Goal: Task Accomplishment & Management: Use online tool/utility

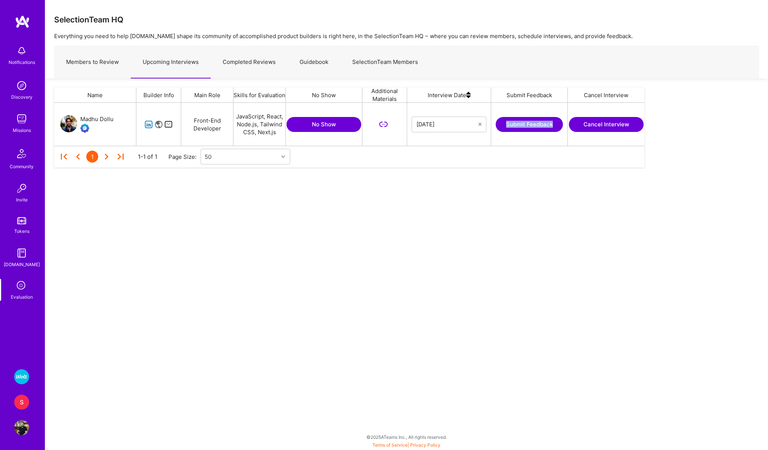
scroll to position [43, 591]
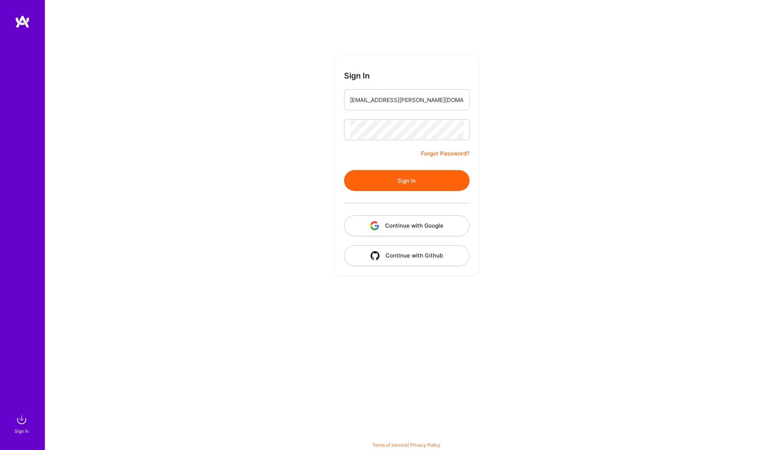
click at [422, 170] on button "Sign In" at bounding box center [407, 180] width 126 height 21
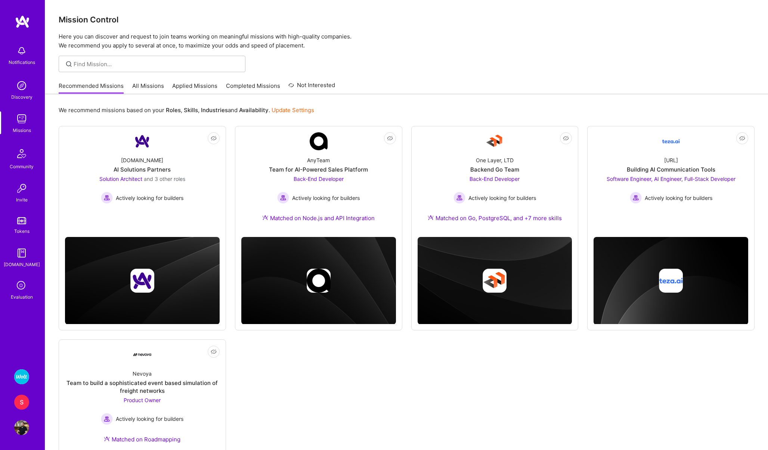
click at [422, 170] on div "One Layer, LTD Backend Go Team Back-End Developer Actively looking for builders…" at bounding box center [495, 190] width 155 height 81
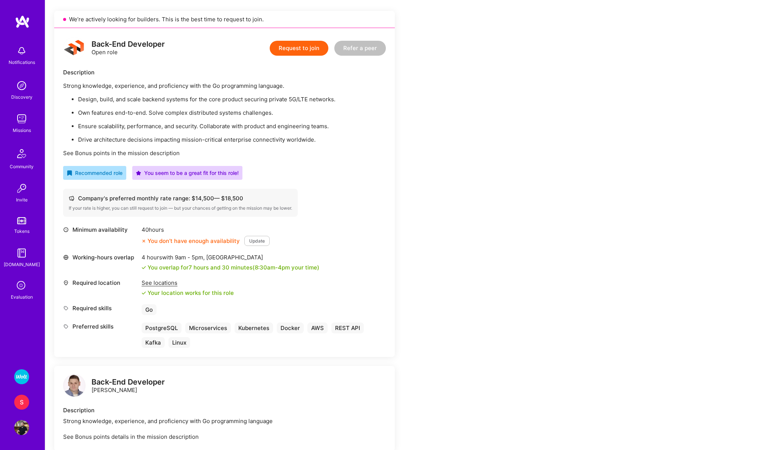
scroll to position [165, 0]
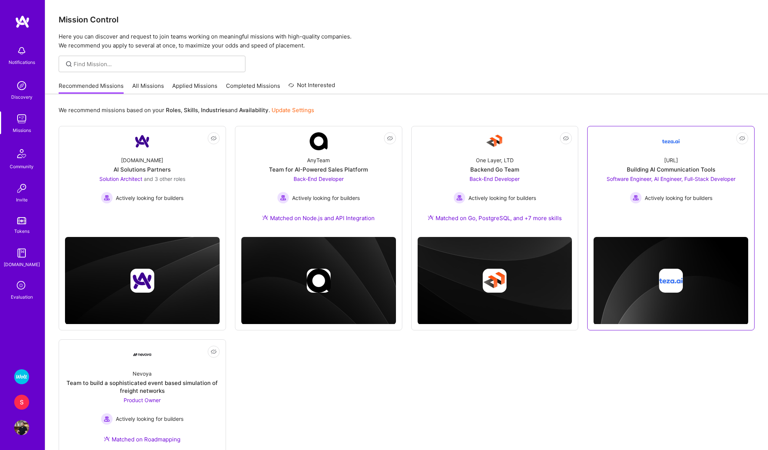
click at [629, 157] on div "[URL] Building AI Communication Tools Software Engineer, AI Engineer, Full-Stac…" at bounding box center [671, 176] width 155 height 53
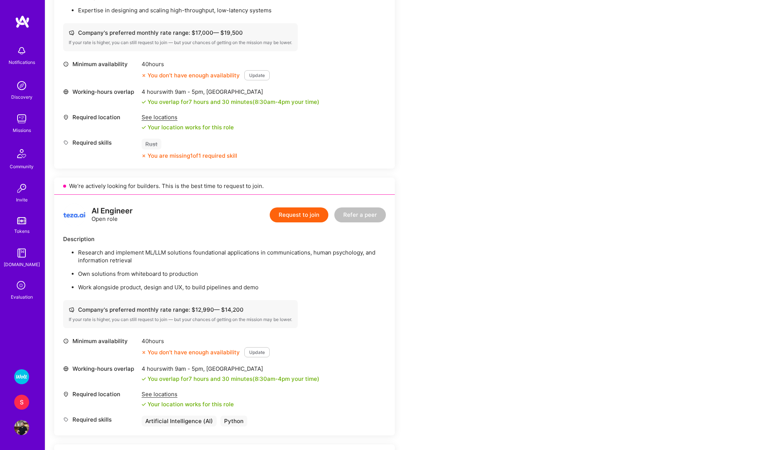
scroll to position [315, 0]
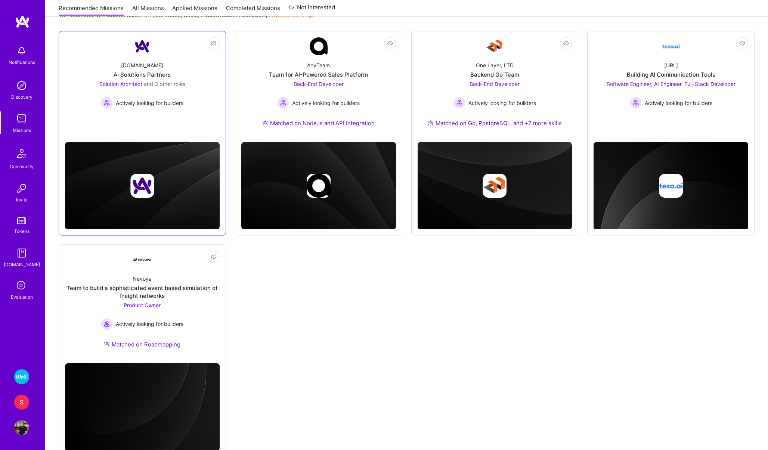
scroll to position [118, 0]
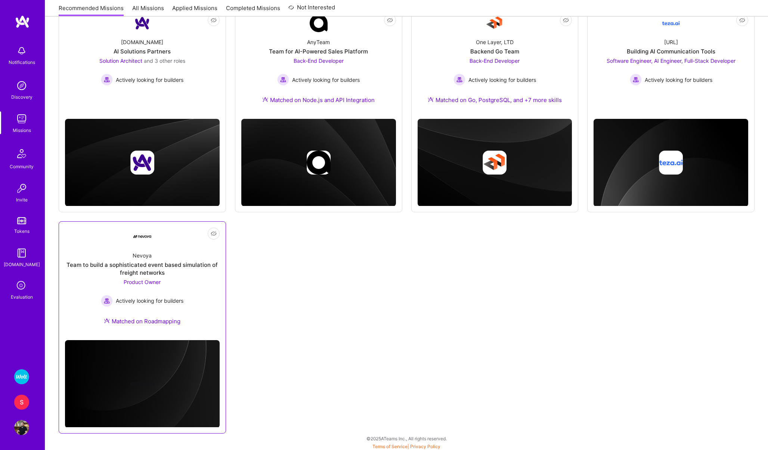
click at [112, 235] on link "Not Interested Nevoya Team to build a sophisticated event based simulation of f…" at bounding box center [142, 281] width 155 height 107
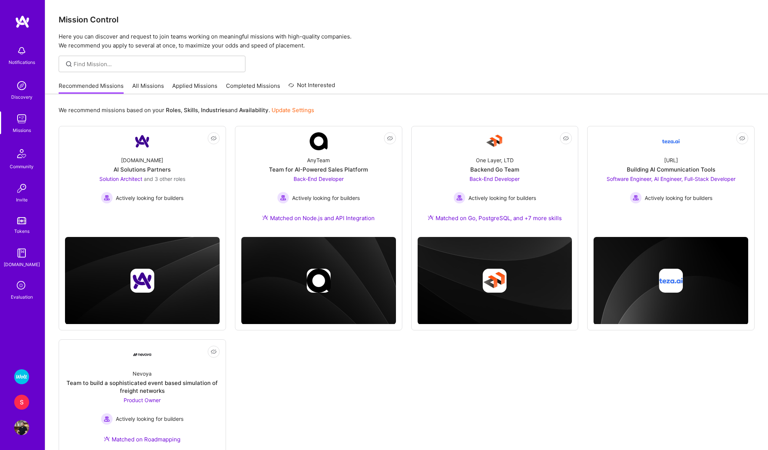
click at [21, 380] on img at bounding box center [21, 376] width 15 height 15
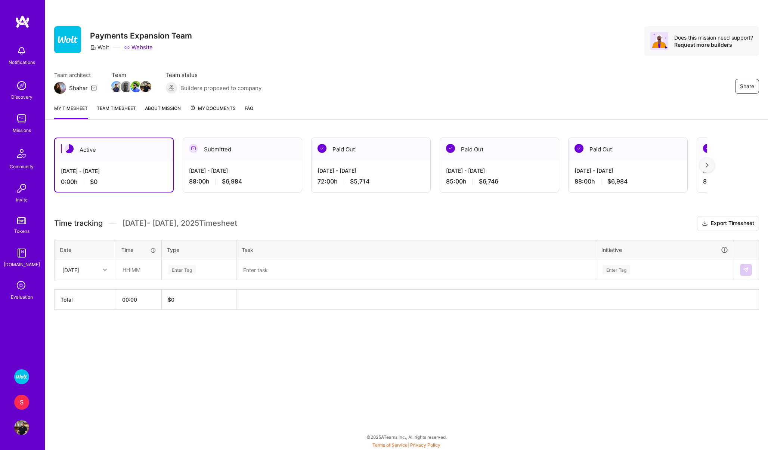
click at [92, 275] on div "[DATE]" at bounding box center [85, 270] width 61 height 20
click at [88, 284] on div "[DATE]" at bounding box center [85, 291] width 61 height 14
click at [93, 272] on div "[DATE]" at bounding box center [79, 269] width 41 height 12
click at [79, 288] on div "[DATE]" at bounding box center [85, 291] width 61 height 14
click at [117, 271] on input "text" at bounding box center [139, 270] width 44 height 20
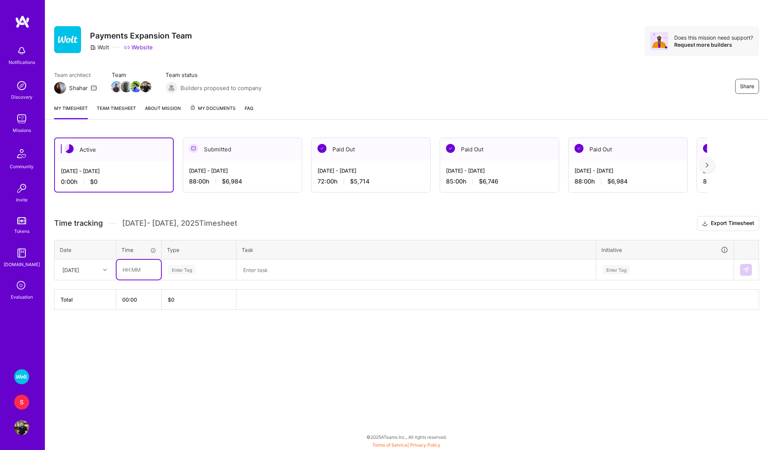
type input "08:00"
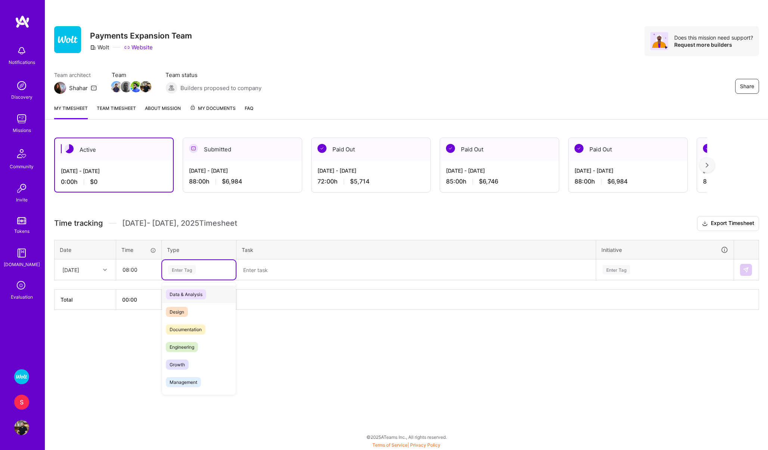
click at [180, 271] on div "Enter Tag" at bounding box center [182, 270] width 28 height 12
click at [184, 346] on span "Engineering" at bounding box center [182, 347] width 32 height 10
click at [263, 271] on textarea at bounding box center [416, 269] width 358 height 19
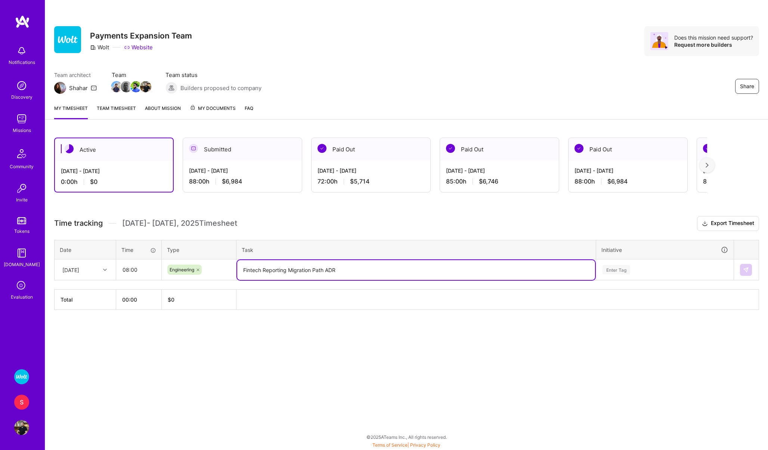
type textarea "Fintech Reporting Migration Path ADR"
click at [630, 270] on div "Enter Tag" at bounding box center [617, 270] width 28 height 12
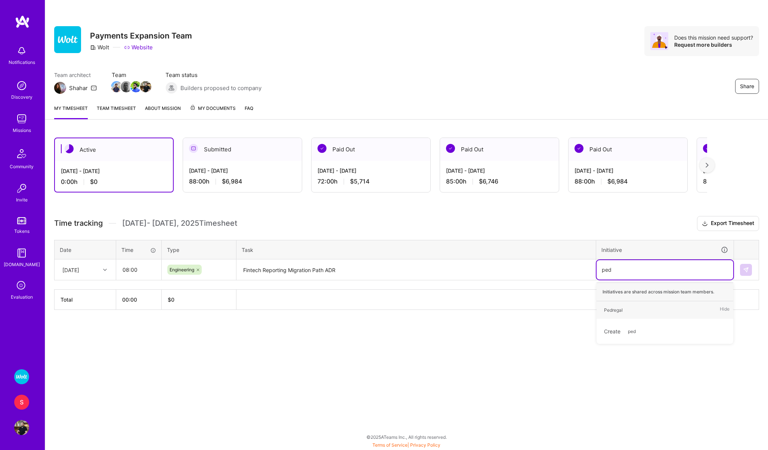
type input "pedre"
click at [616, 308] on div "Pedregal" at bounding box center [613, 310] width 19 height 8
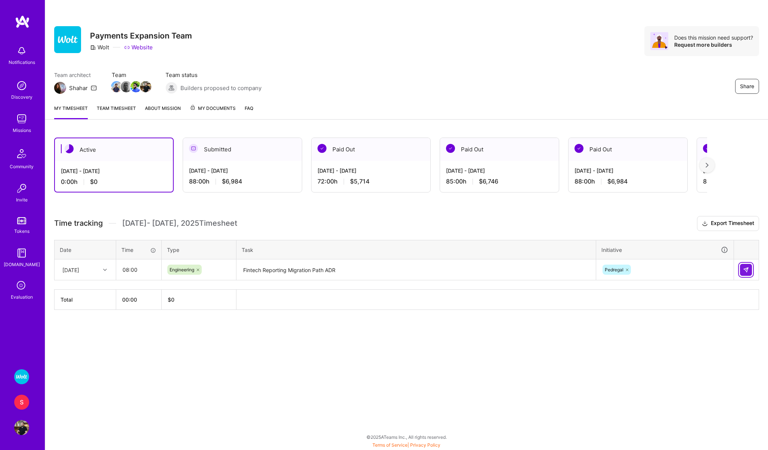
click at [748, 268] on img at bounding box center [746, 270] width 6 height 6
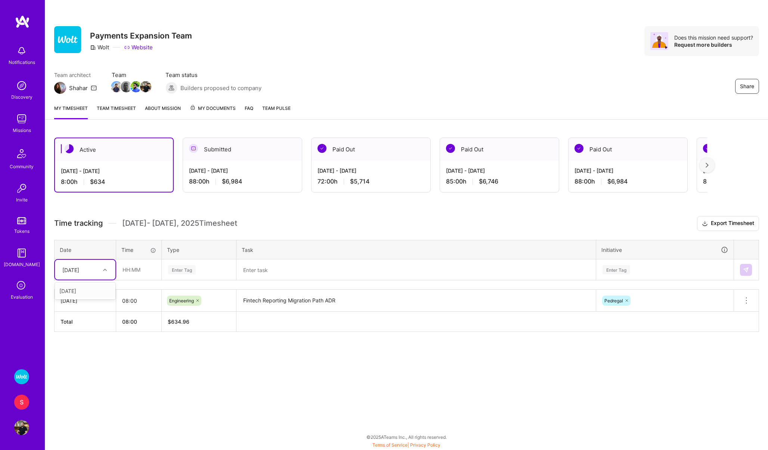
click at [104, 272] on div at bounding box center [106, 270] width 12 height 10
click at [88, 290] on div "[DATE]" at bounding box center [85, 291] width 61 height 14
click at [127, 265] on input "text" at bounding box center [139, 270] width 44 height 20
type input "08:00"
click at [181, 265] on div "Enter Tag" at bounding box center [182, 270] width 28 height 12
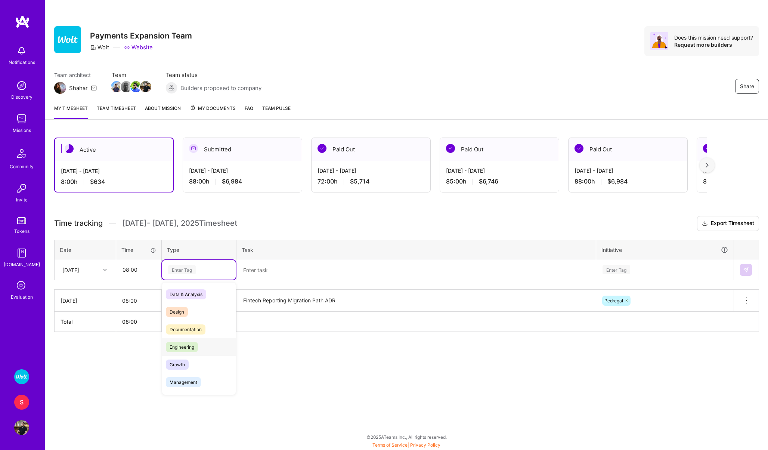
click at [182, 349] on span "Engineering" at bounding box center [182, 347] width 32 height 10
click at [259, 276] on textarea at bounding box center [416, 270] width 358 height 20
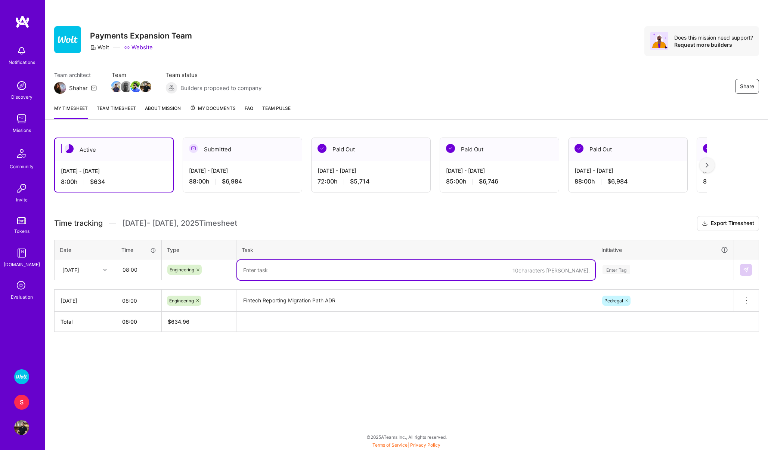
click at [616, 273] on div "Enter Tag" at bounding box center [617, 270] width 28 height 12
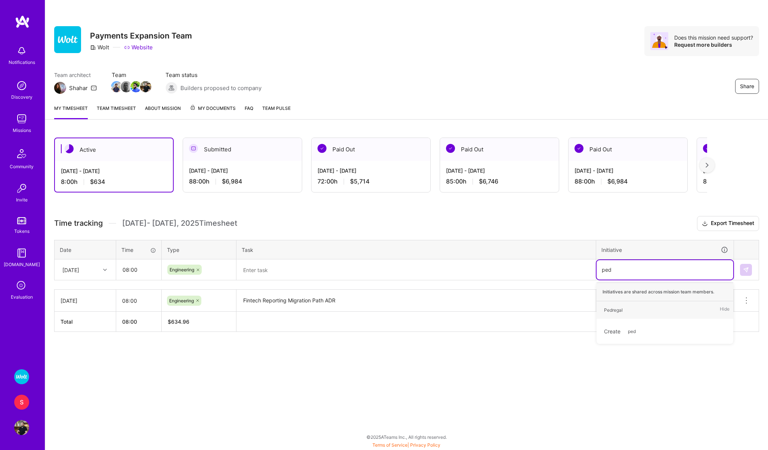
type input "pedre"
click at [613, 310] on div "Pedregal" at bounding box center [613, 310] width 19 height 8
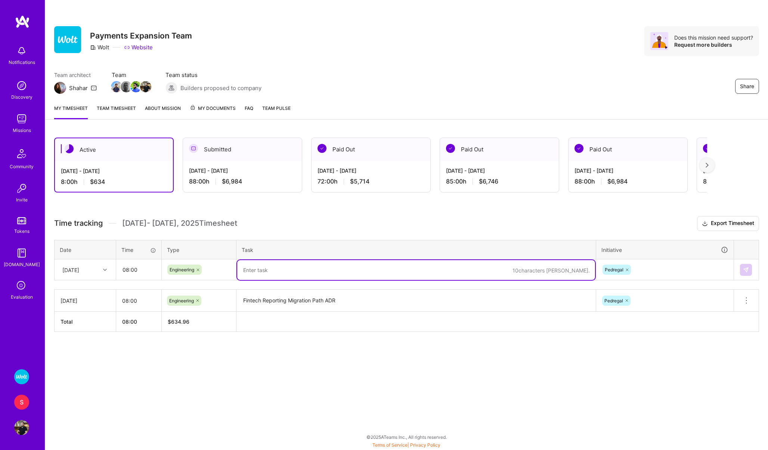
click at [277, 262] on textarea at bounding box center [416, 270] width 358 height 20
type textarea "Pricing Attributor API RFC, Fintech Reporting E2E Test on Sandbox"
click at [743, 270] on button at bounding box center [746, 270] width 12 height 12
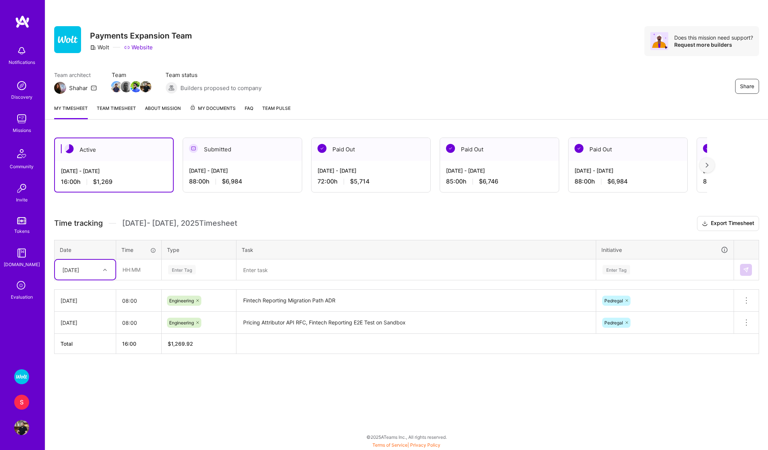
click at [21, 402] on div "S" at bounding box center [21, 402] width 15 height 15
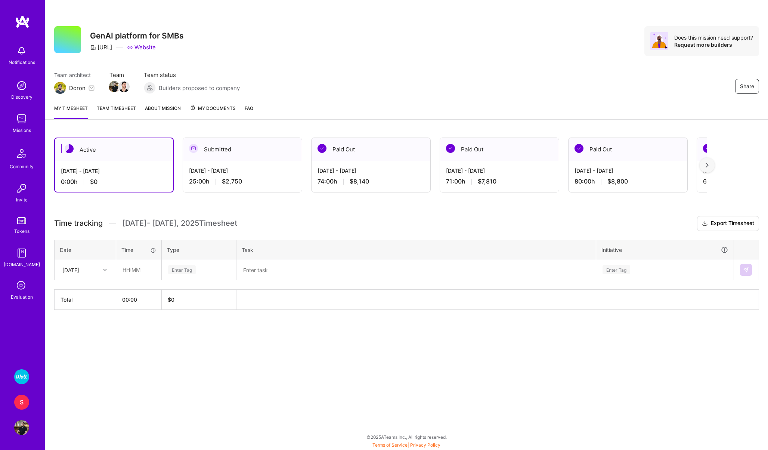
click at [228, 155] on div "Submitted" at bounding box center [242, 149] width 119 height 23
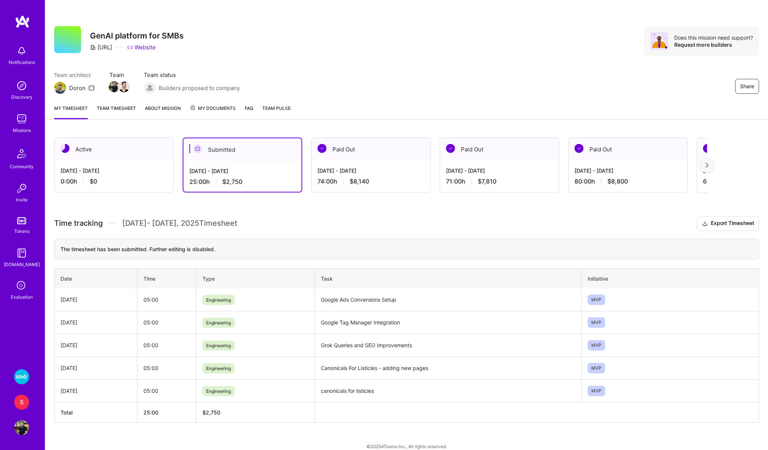
click at [100, 163] on div "[DATE] - [DATE] 0:00 h $0" at bounding box center [114, 176] width 119 height 31
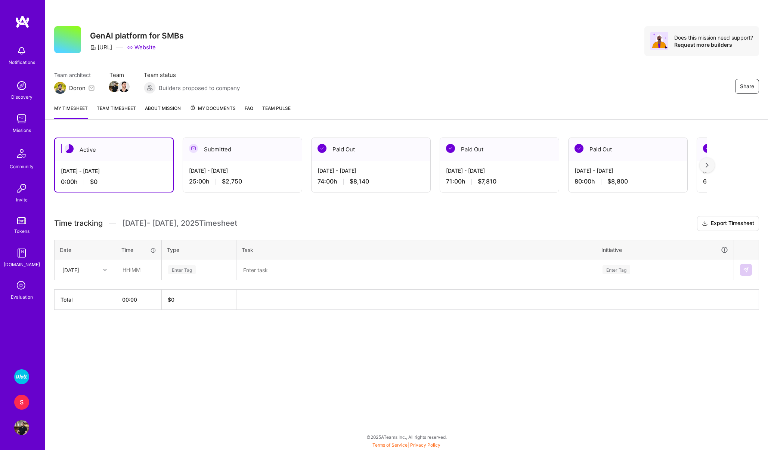
click at [180, 272] on div "Enter Tag" at bounding box center [182, 270] width 28 height 12
click at [185, 348] on span "Engineering" at bounding box center [182, 347] width 32 height 10
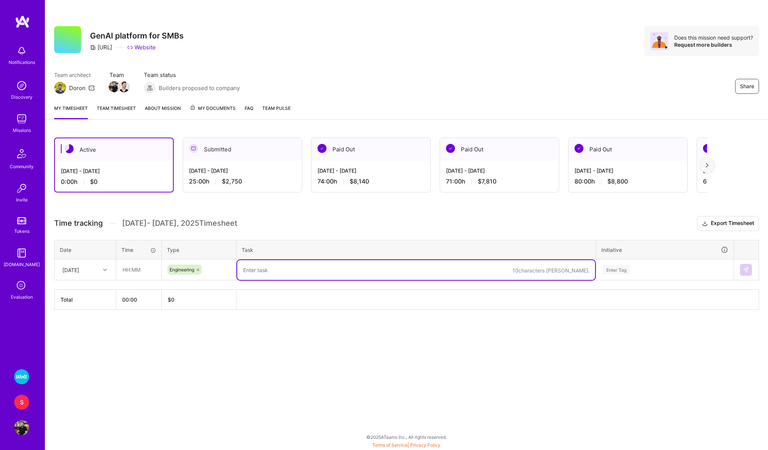
click at [271, 268] on textarea at bounding box center [416, 270] width 358 height 20
type textarea "Google Ads"
type textarea "Gtag Integration and Bugfixing"
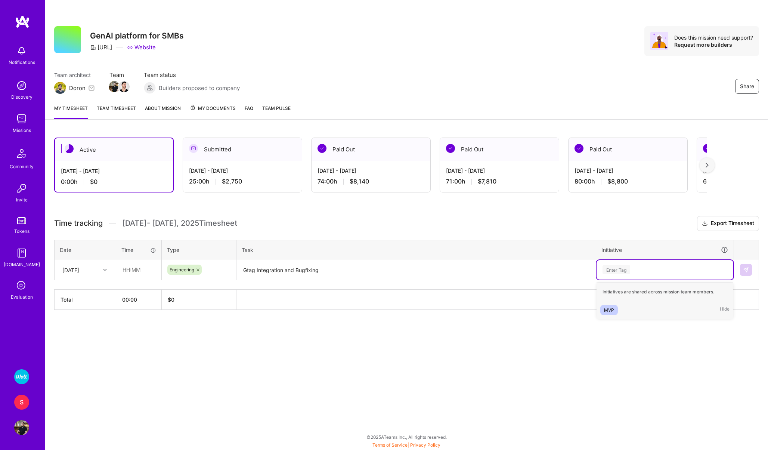
click at [611, 268] on div "Enter Tag" at bounding box center [617, 270] width 28 height 12
click at [607, 311] on div "MVP" at bounding box center [609, 310] width 10 height 8
click at [124, 269] on input "text" at bounding box center [139, 270] width 44 height 20
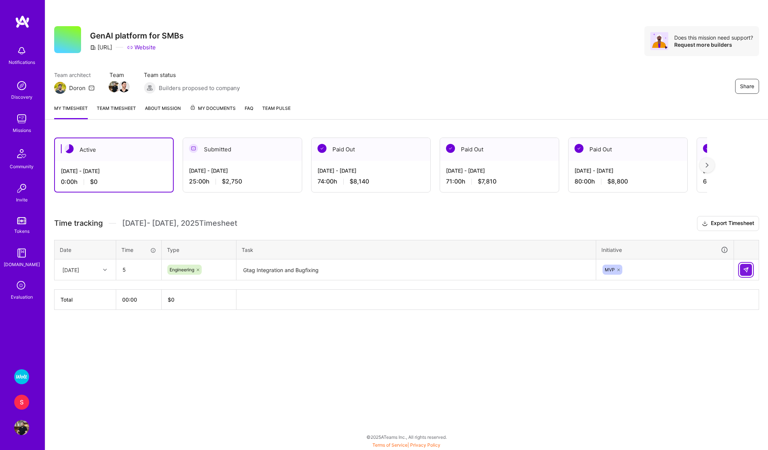
type input "05:00"
click at [749, 271] on img at bounding box center [746, 270] width 6 height 6
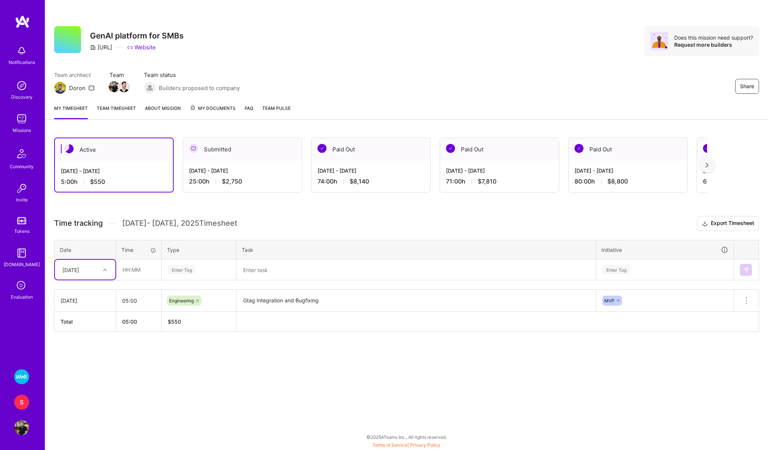
click at [83, 299] on div "[DATE]" at bounding box center [85, 301] width 49 height 8
click at [97, 299] on div "[DATE]" at bounding box center [85, 301] width 49 height 8
click at [255, 295] on textarea "Gtag Integration and Bugfixing" at bounding box center [416, 300] width 358 height 21
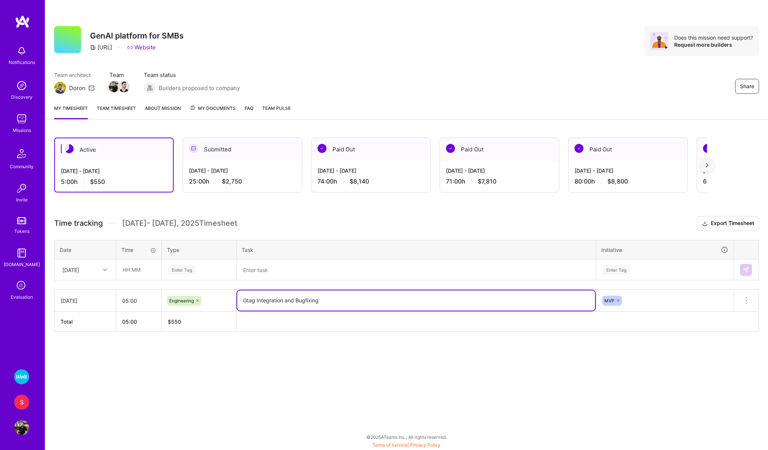
click at [272, 298] on textarea "Gtag Integration and Bugfixing" at bounding box center [416, 300] width 358 height 20
type textarea "GAds SignUp Conversions Setup"
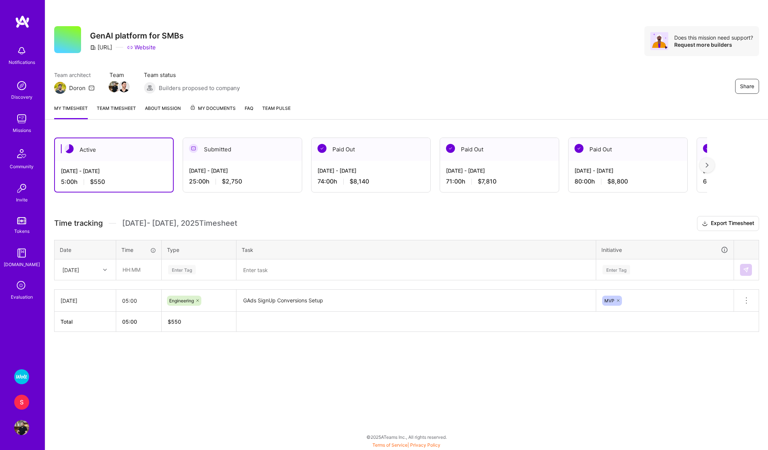
click at [467, 349] on div "Active [DATE] - [DATE] 5:00 h $550 Submitted [DATE] - [DATE] 25:00 h $2,750 Pai…" at bounding box center [406, 249] width 723 height 240
click at [79, 268] on div "[DATE]" at bounding box center [70, 270] width 17 height 8
click at [77, 292] on div "[DATE]" at bounding box center [85, 291] width 61 height 14
click at [136, 266] on input "text" at bounding box center [139, 270] width 44 height 20
type input "05:00"
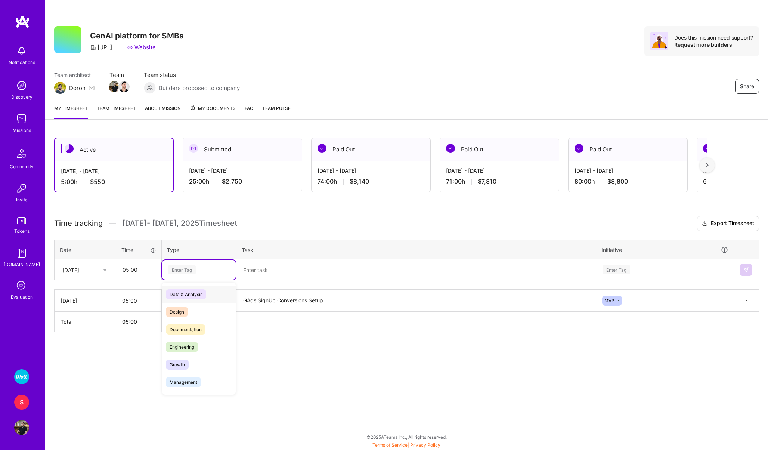
click at [185, 265] on div "Enter Tag" at bounding box center [182, 270] width 28 height 12
click at [178, 344] on span "Engineering" at bounding box center [182, 347] width 32 height 10
click at [297, 269] on textarea at bounding box center [416, 270] width 358 height 20
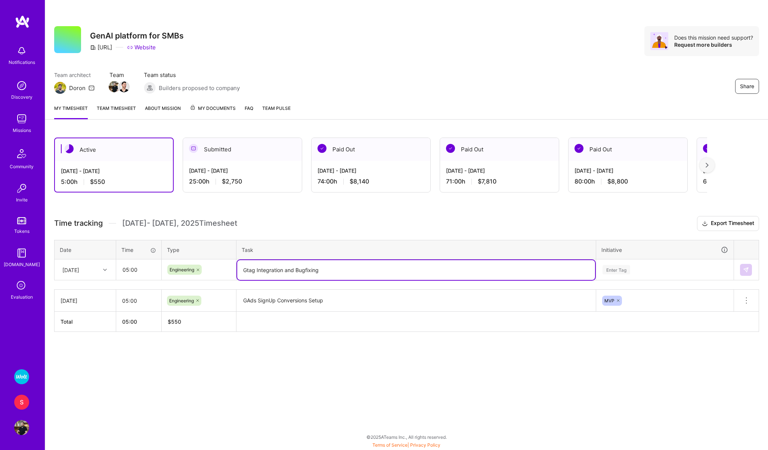
type textarea "Gtag Integration and Bugfixing"
click at [614, 268] on div "Enter Tag" at bounding box center [617, 270] width 28 height 12
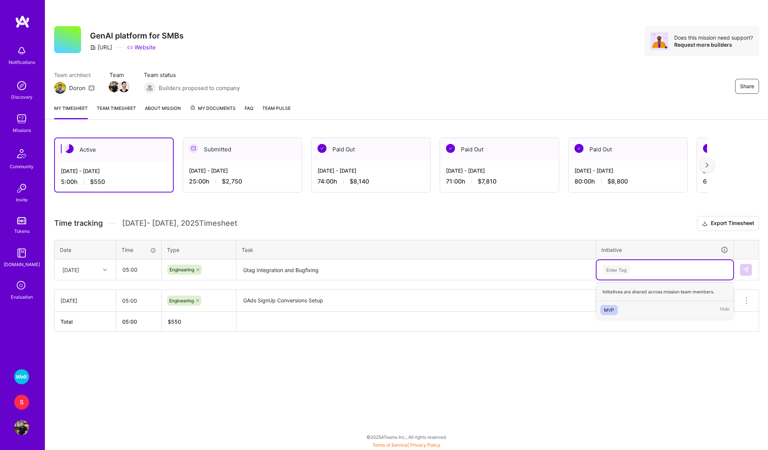
click at [603, 308] on span "MVP" at bounding box center [610, 310] width 18 height 10
click at [752, 271] on button at bounding box center [746, 270] width 12 height 12
